Goal: Check status: Check status

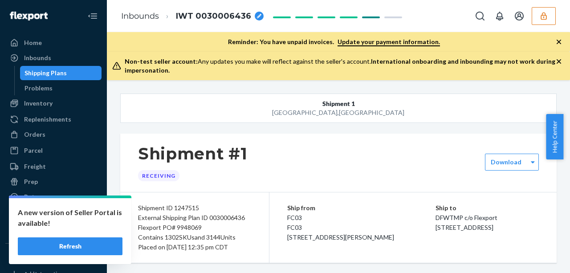
scroll to position [27040, 0]
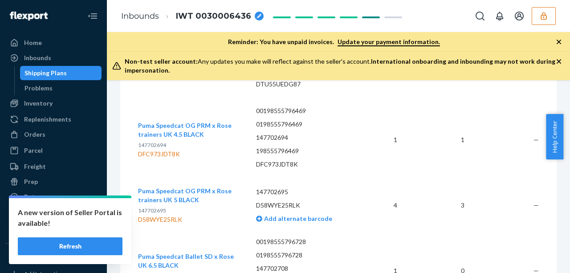
click at [81, 71] on div "Shipping Plans" at bounding box center [61, 73] width 80 height 12
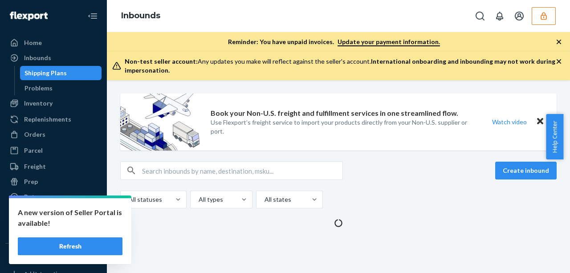
click at [94, 253] on button "Refresh" at bounding box center [70, 246] width 105 height 18
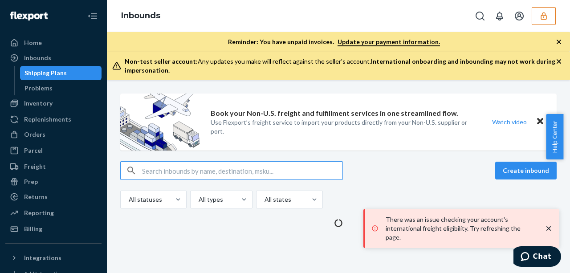
click at [537, 23] on button "button" at bounding box center [544, 16] width 24 height 18
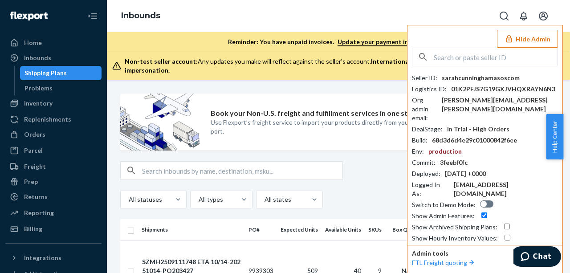
click at [523, 31] on button "Hide Admin" at bounding box center [527, 39] width 61 height 18
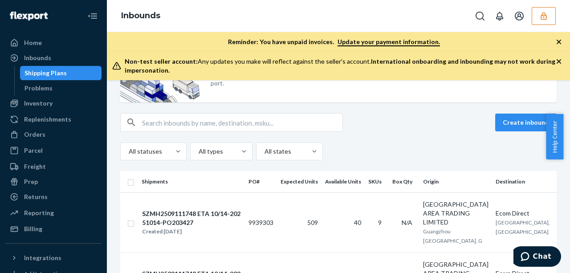
scroll to position [50, 0]
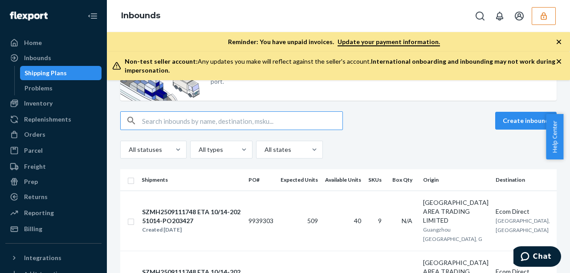
click at [249, 116] on input "text" at bounding box center [242, 121] width 200 height 18
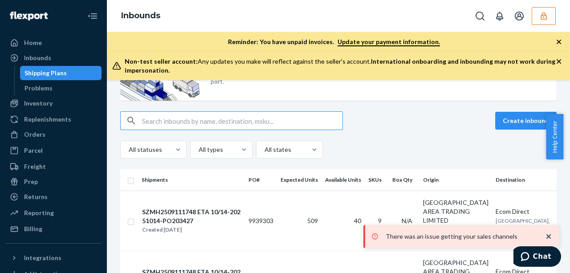
paste input "DMXMEMACSX7"
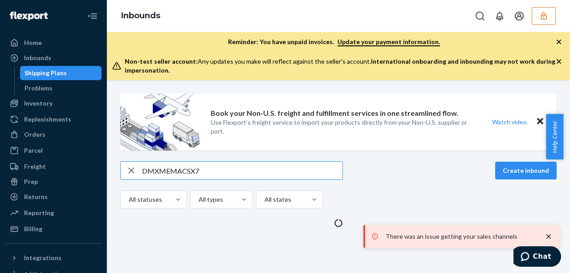
scroll to position [0, 0]
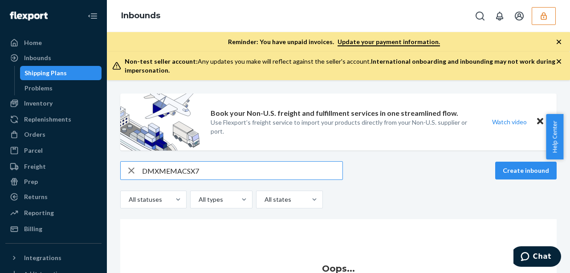
type input "DMXMEMACSX7"
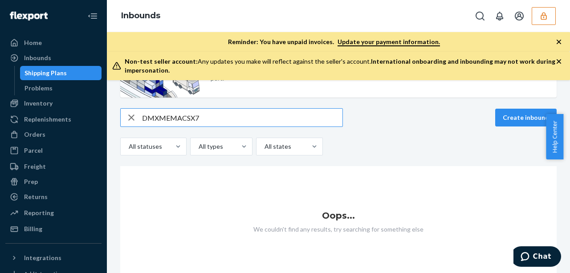
scroll to position [53, 0]
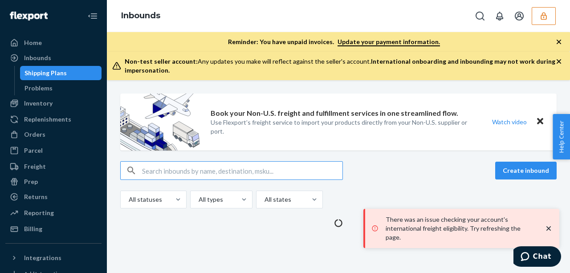
click at [549, 14] on button "button" at bounding box center [544, 16] width 24 height 18
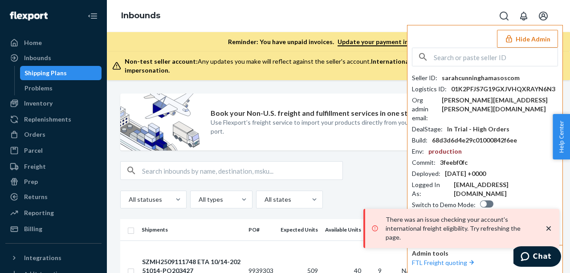
click at [540, 35] on button "Hide Admin" at bounding box center [527, 39] width 61 height 18
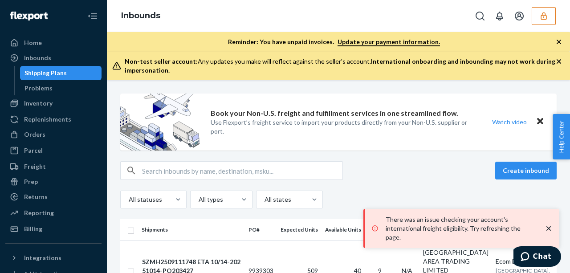
click at [545, 20] on icon "button" at bounding box center [543, 16] width 9 height 9
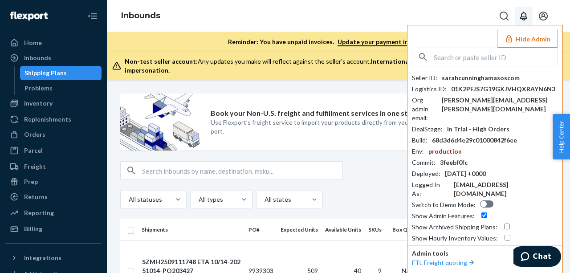
click at [520, 22] on button "Open notifications" at bounding box center [524, 16] width 18 height 18
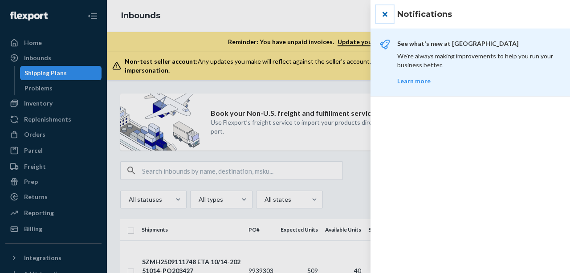
click at [384, 11] on button "close" at bounding box center [385, 14] width 18 height 18
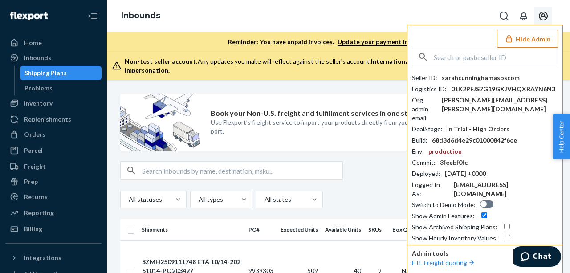
click at [539, 11] on icon "Open account menu" at bounding box center [543, 16] width 11 height 11
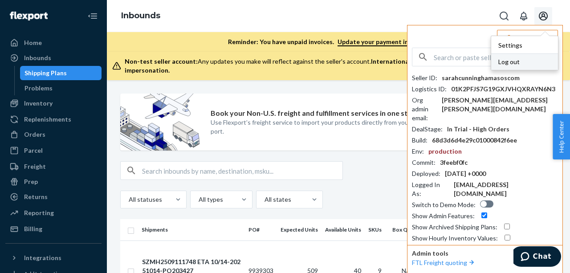
click at [512, 57] on div "Log out" at bounding box center [524, 61] width 67 height 16
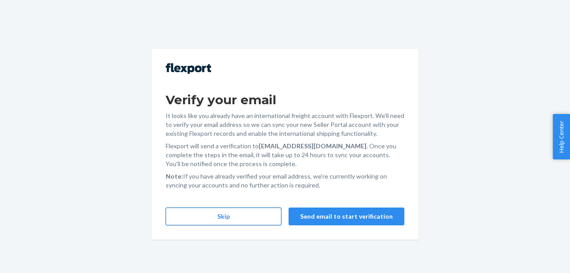
click at [260, 221] on button "Skip" at bounding box center [224, 216] width 116 height 18
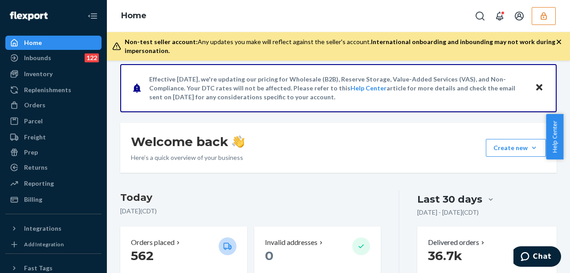
scroll to position [69, 0]
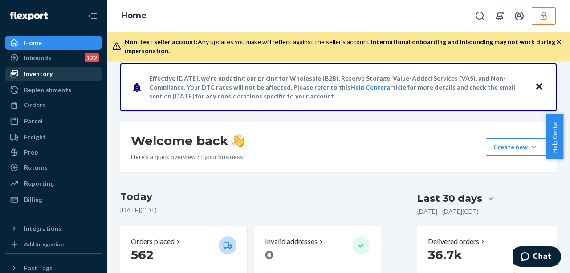
click at [52, 71] on div "Inventory" at bounding box center [53, 74] width 94 height 12
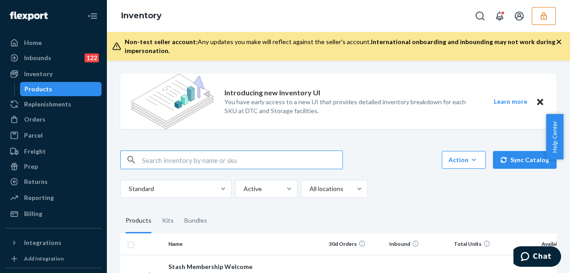
scroll to position [65, 0]
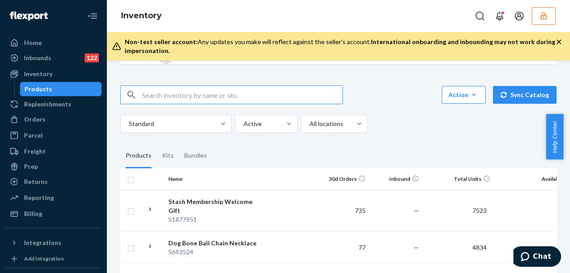
click at [549, 14] on button "button" at bounding box center [544, 16] width 24 height 18
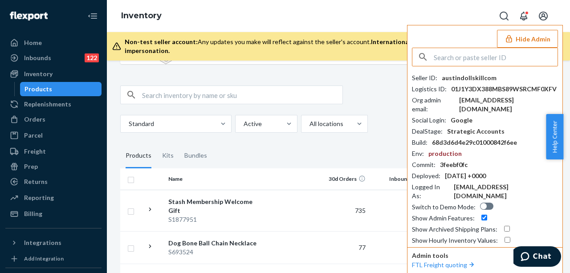
click at [496, 55] on input "text" at bounding box center [496, 57] width 124 height 18
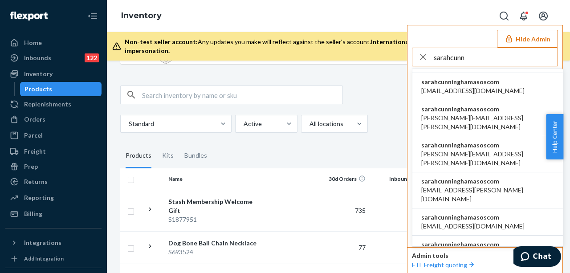
scroll to position [174, 0]
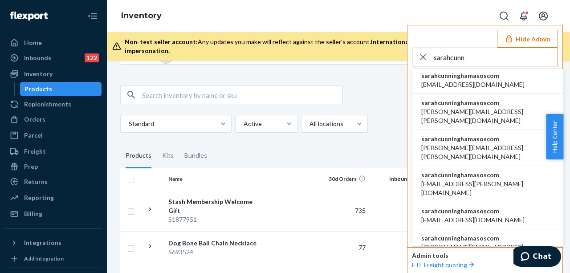
type input "sarahcunn"
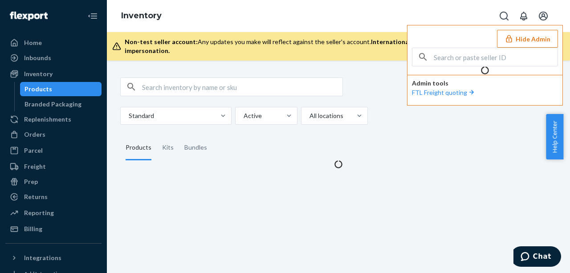
scroll to position [0, 0]
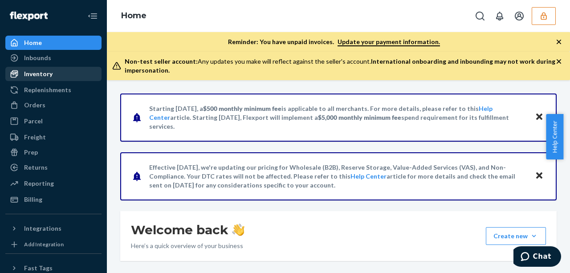
click at [65, 73] on div "Inventory" at bounding box center [53, 74] width 94 height 12
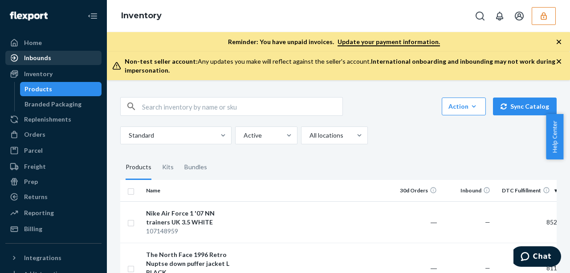
click at [70, 51] on link "Inbounds" at bounding box center [53, 58] width 96 height 14
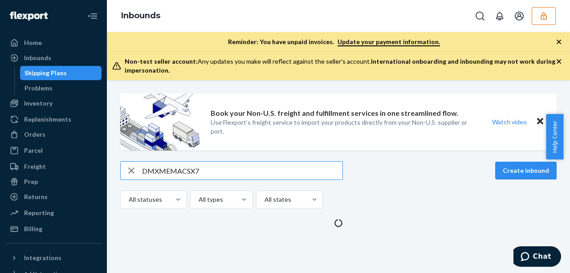
type input "DMXMEMACSX7"
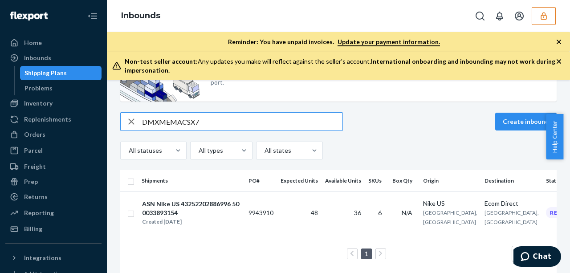
scroll to position [64, 0]
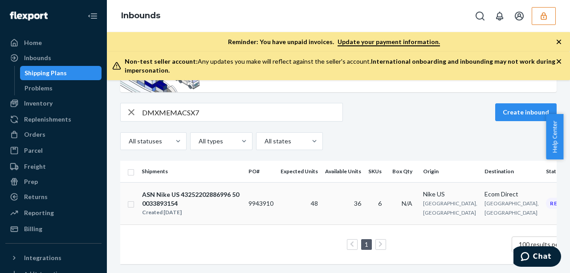
click at [323, 202] on td "36" at bounding box center [342, 203] width 43 height 42
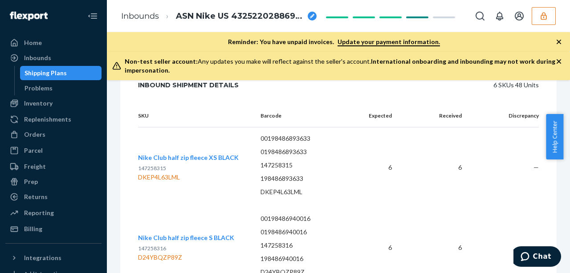
scroll to position [217, 0]
